Goal: Task Accomplishment & Management: Complete application form

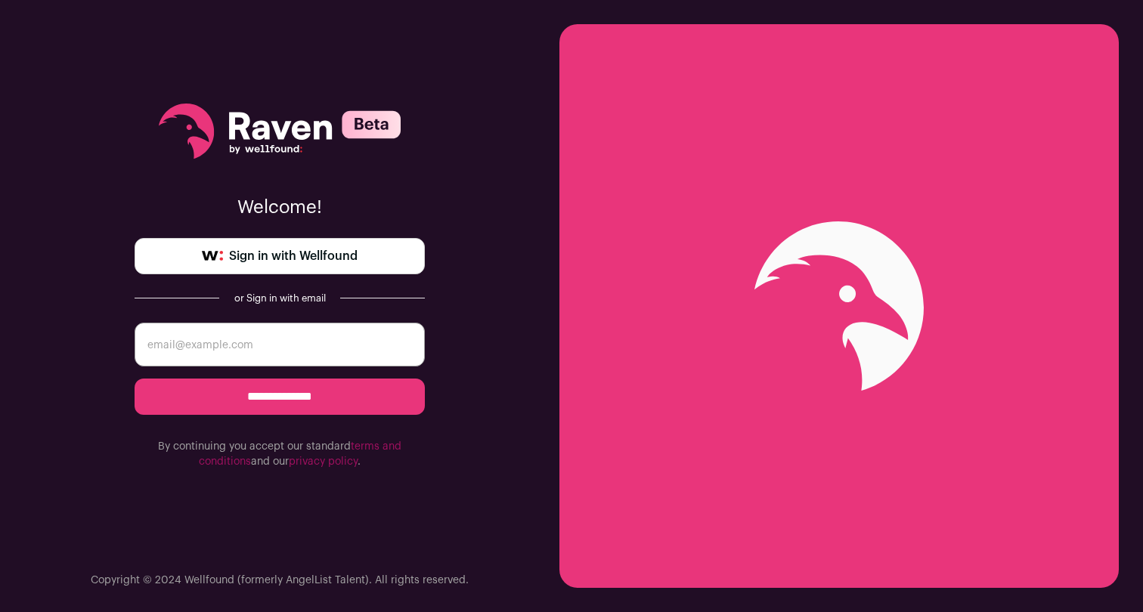
click at [311, 262] on span "Sign in with Wellfound" at bounding box center [293, 256] width 129 height 18
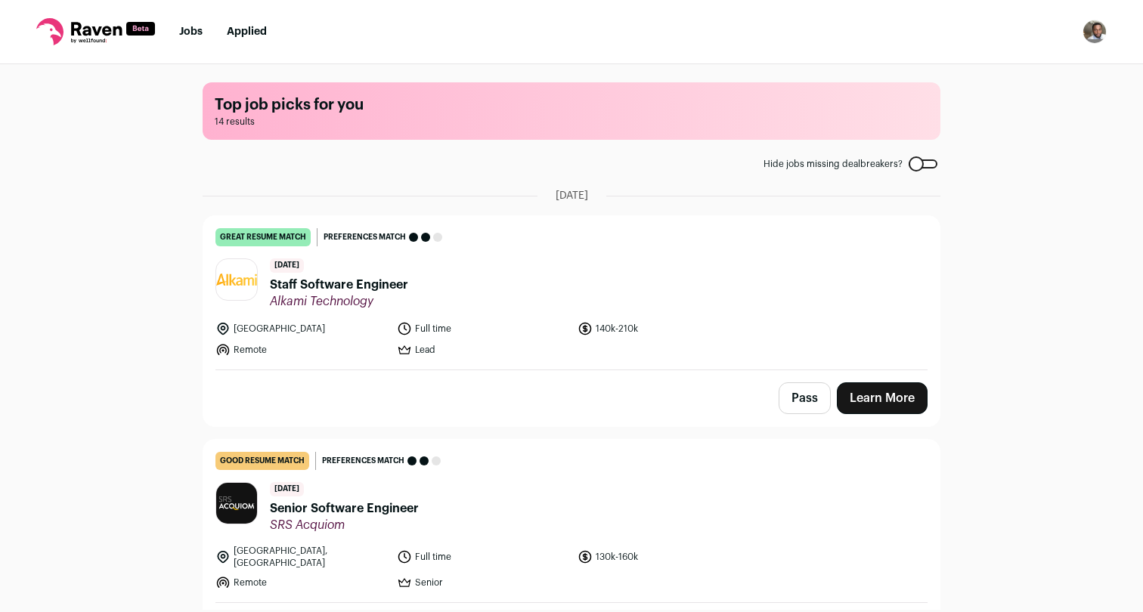
click at [476, 303] on header "3 days ago Staff Software Engineer Alkami Technology" at bounding box center [571, 284] width 712 height 51
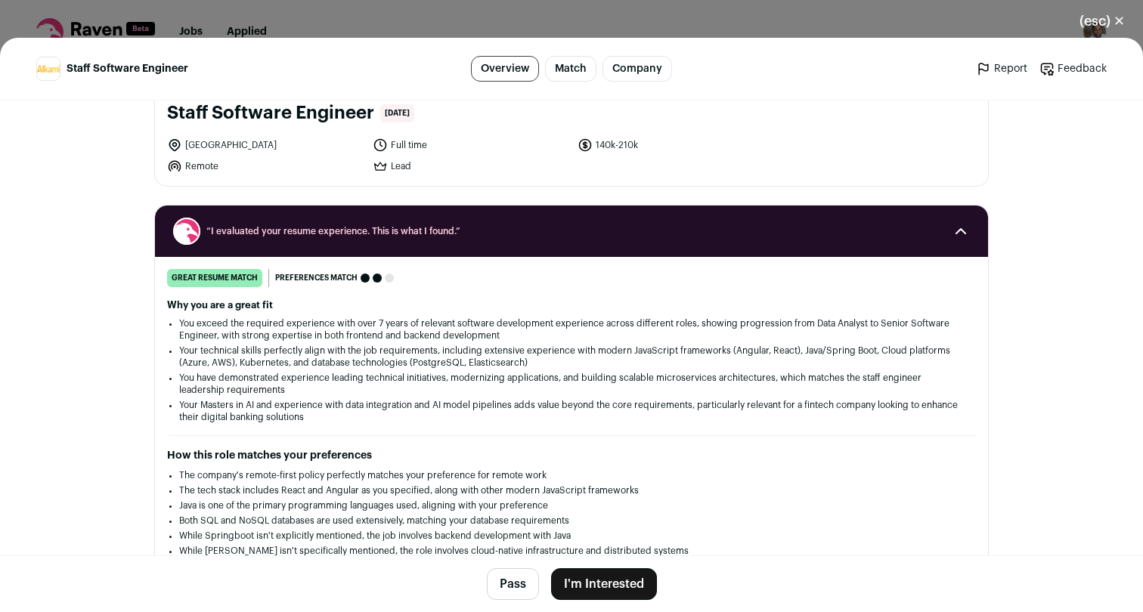
scroll to position [210, 0]
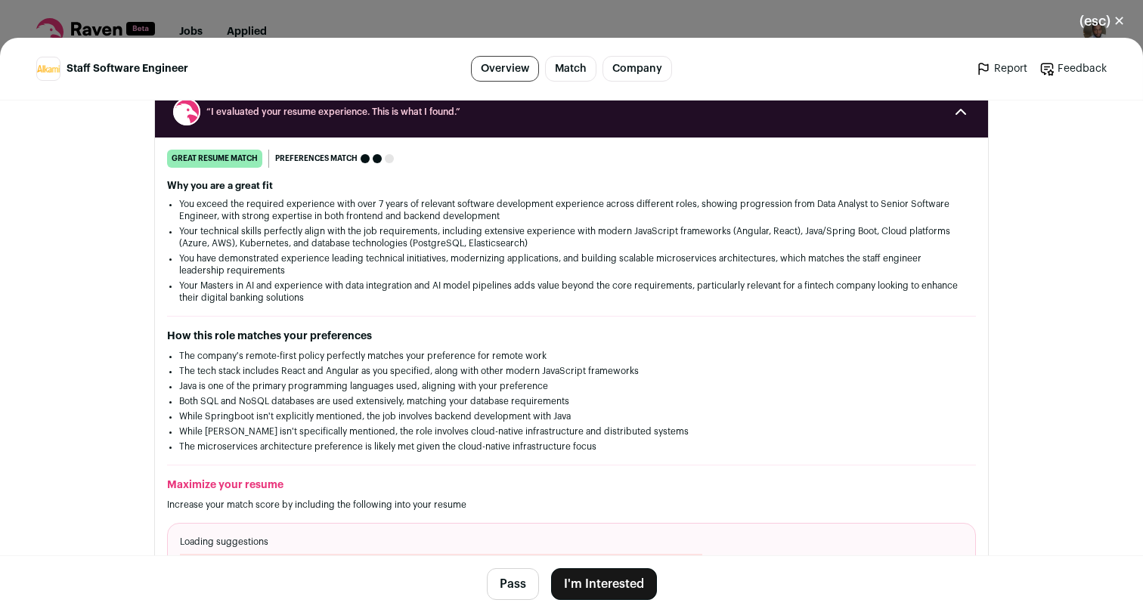
click at [586, 584] on button "I'm Interested" at bounding box center [604, 585] width 106 height 32
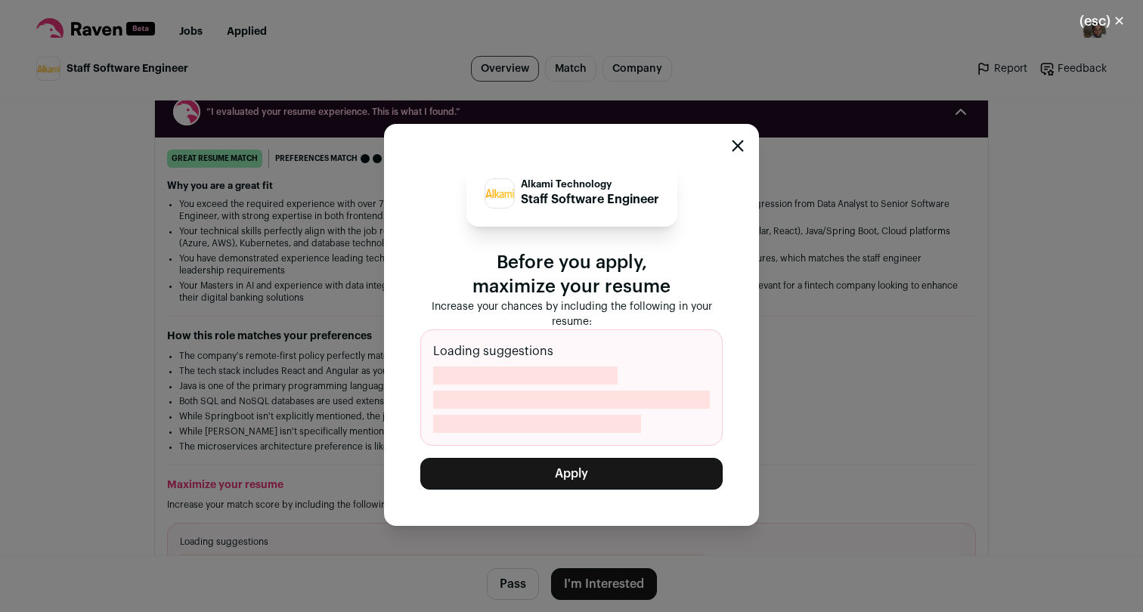
click at [583, 474] on button "Apply" at bounding box center [571, 474] width 302 height 32
